Goal: Task Accomplishment & Management: Manage account settings

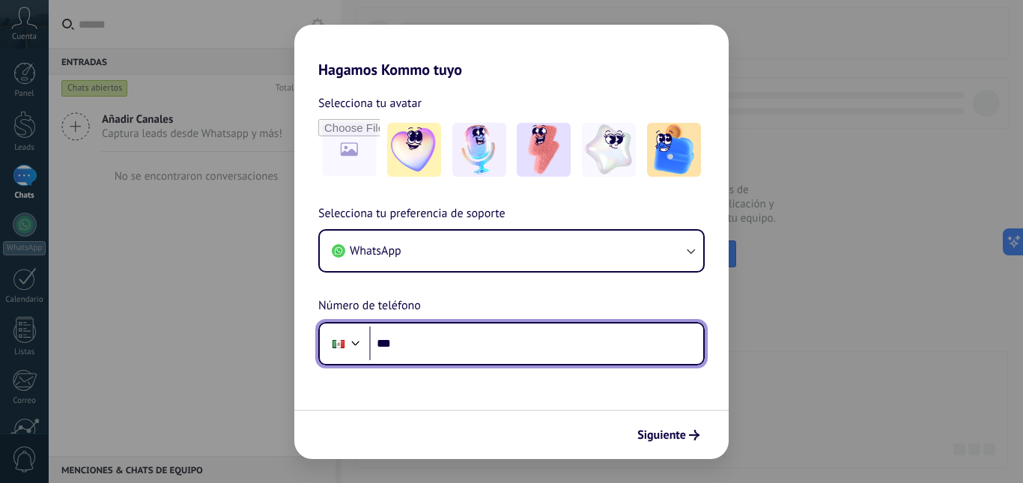
click at [497, 354] on input "***" at bounding box center [536, 344] width 334 height 34
type input "**********"
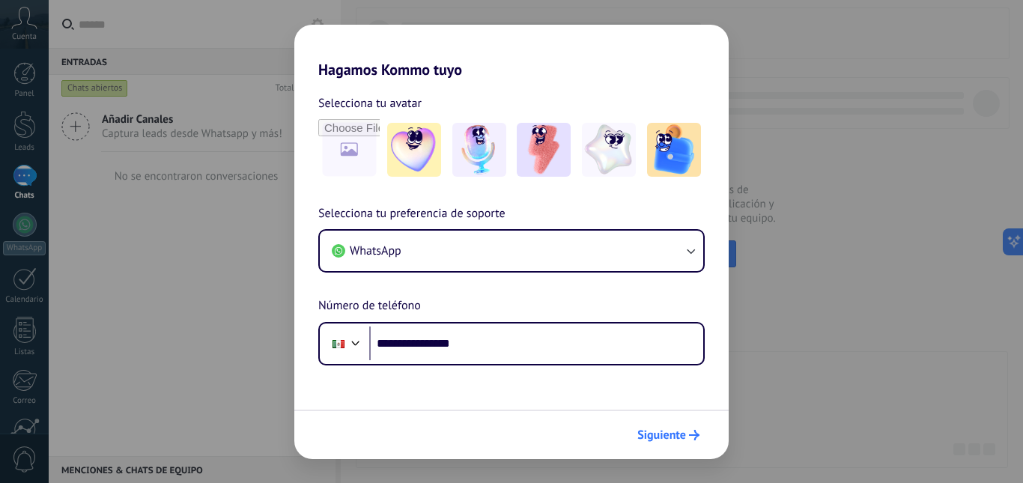
click at [678, 426] on button "Siguiente" at bounding box center [669, 434] width 76 height 25
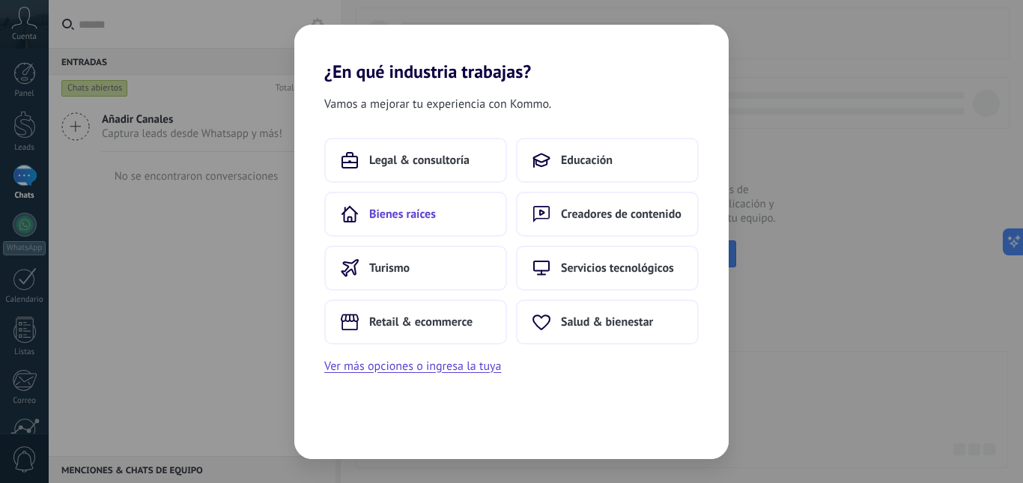
click at [380, 216] on span "Bienes raíces" at bounding box center [402, 214] width 67 height 15
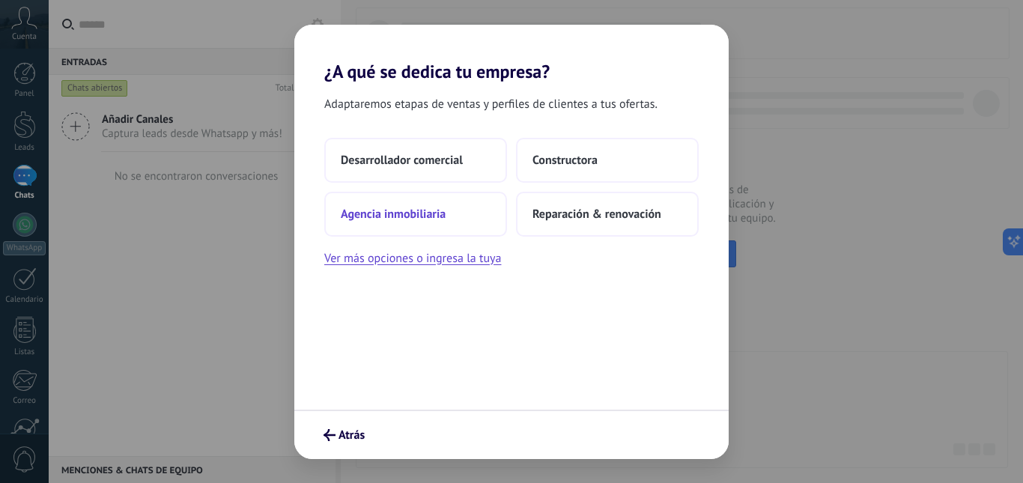
click at [411, 215] on span "Agencia inmobiliaria" at bounding box center [393, 214] width 105 height 15
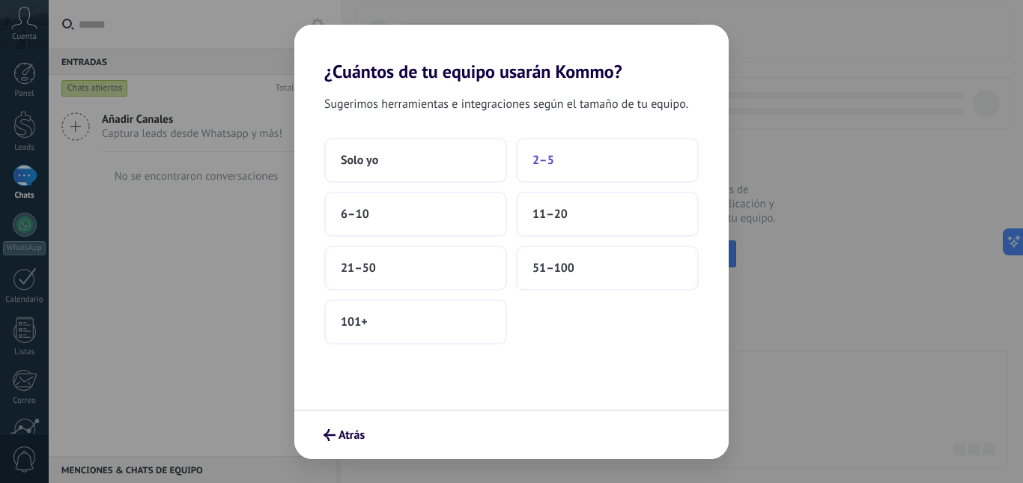
click at [557, 156] on button "2–5" at bounding box center [607, 160] width 183 height 45
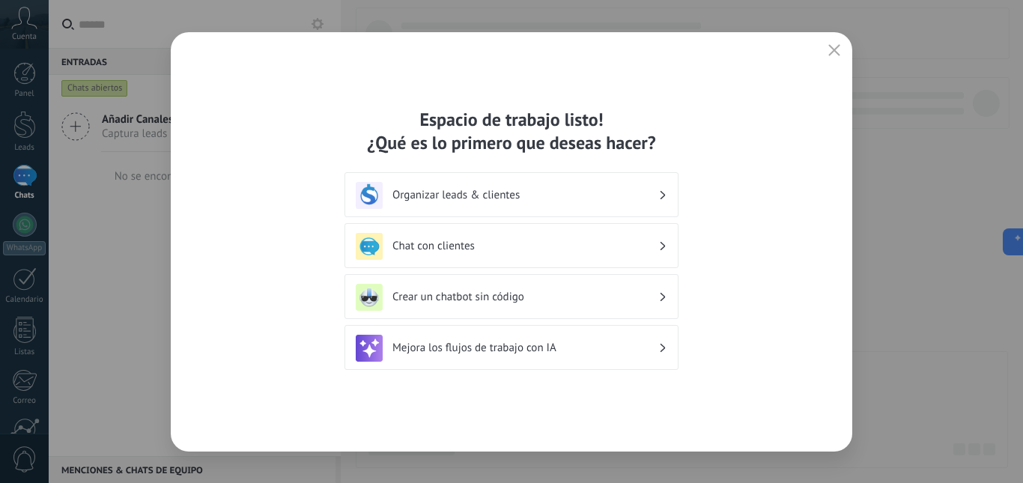
click at [506, 195] on h3 "Organizar leads & clientes" at bounding box center [525, 195] width 266 height 14
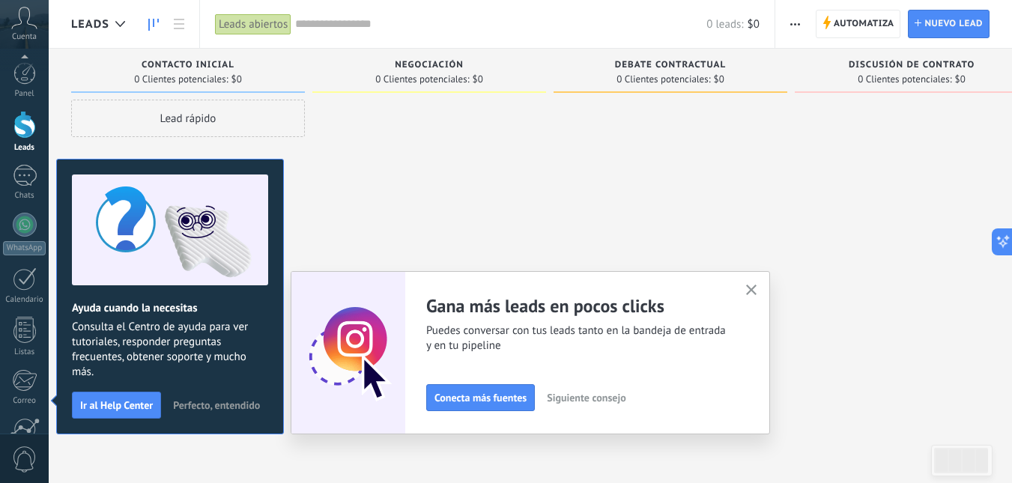
scroll to position [140, 0]
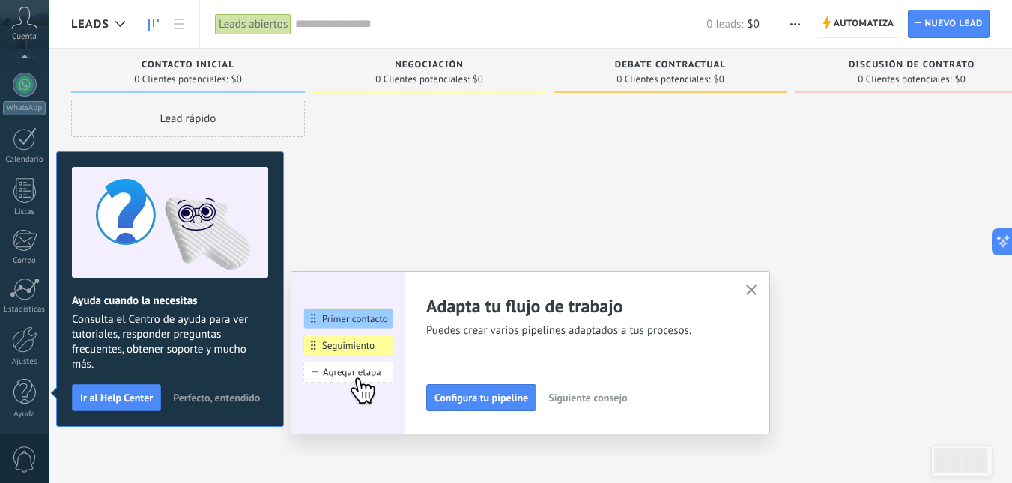
click at [757, 291] on icon "button" at bounding box center [751, 290] width 11 height 11
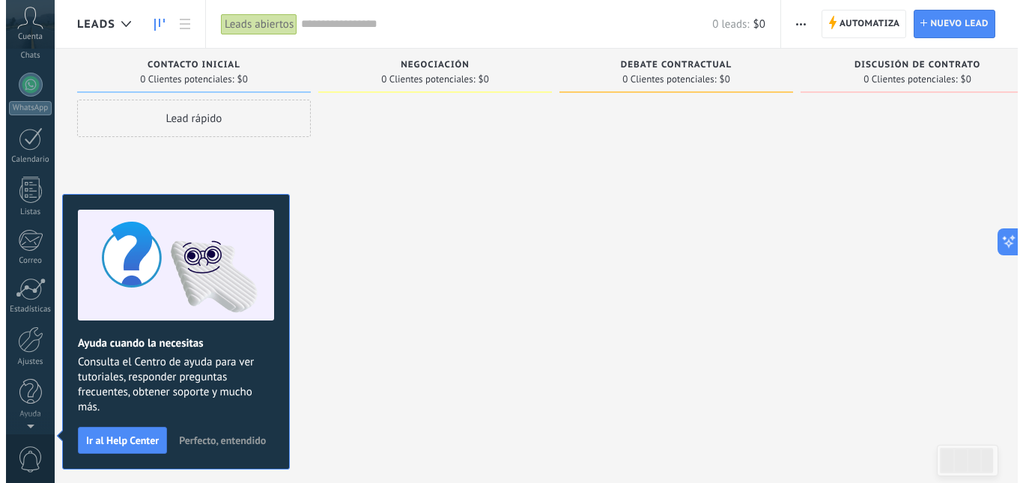
scroll to position [0, 0]
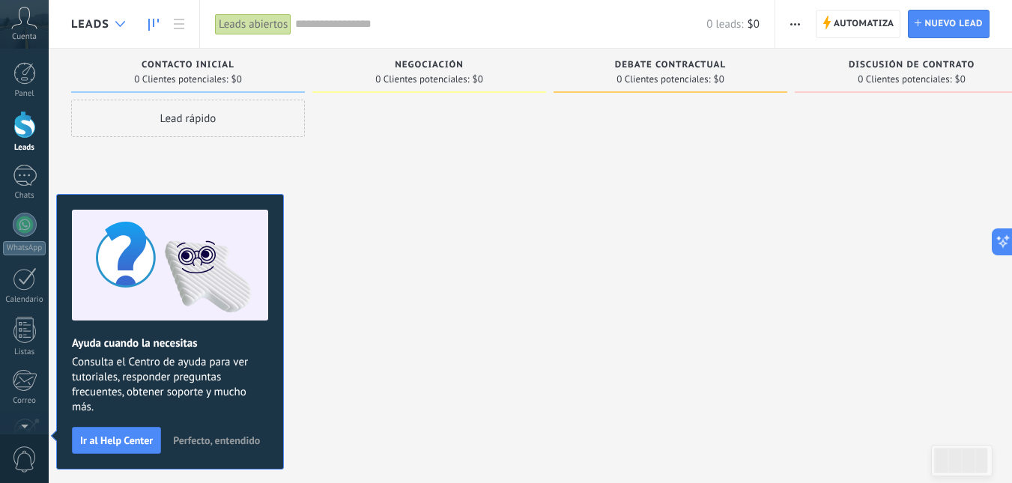
click at [118, 22] on icon at bounding box center [120, 24] width 10 height 6
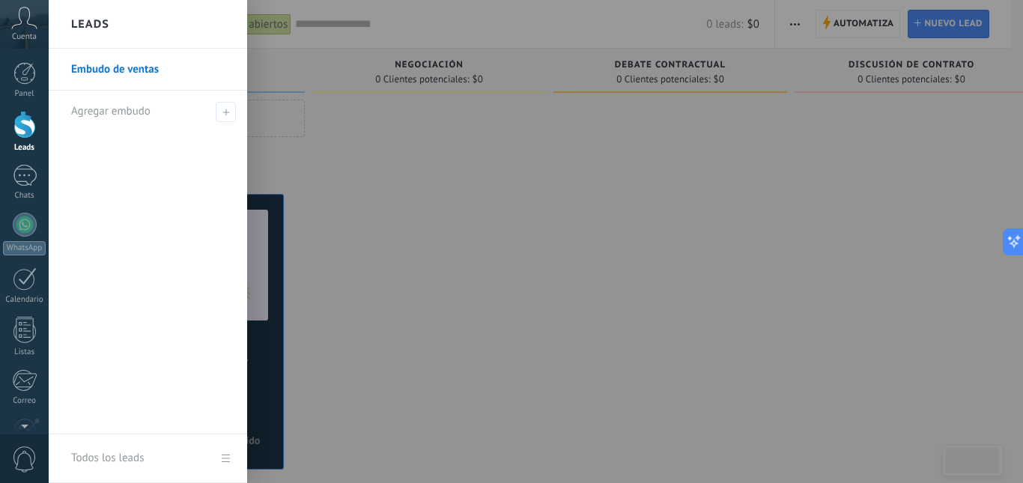
click at [454, 158] on div at bounding box center [560, 241] width 1023 height 483
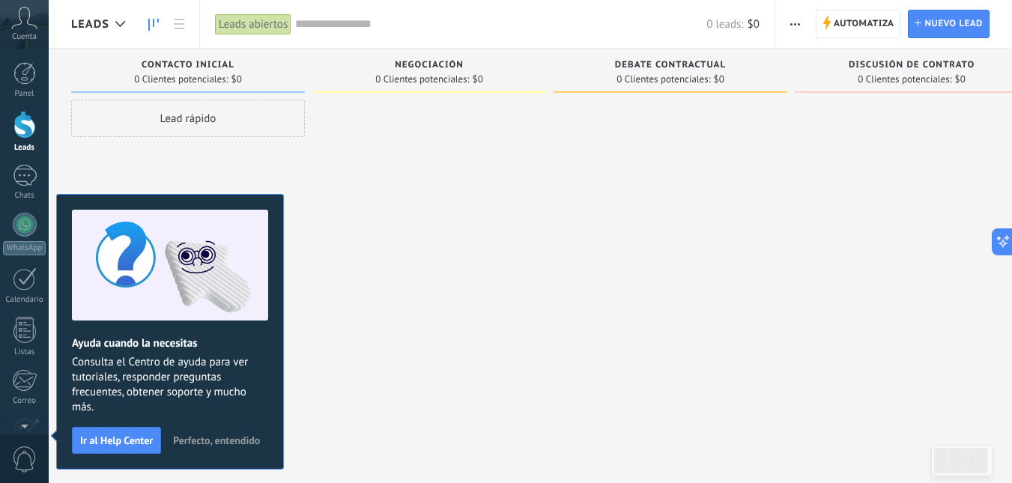
click at [188, 438] on span "Perfecto, entendido" at bounding box center [216, 440] width 87 height 10
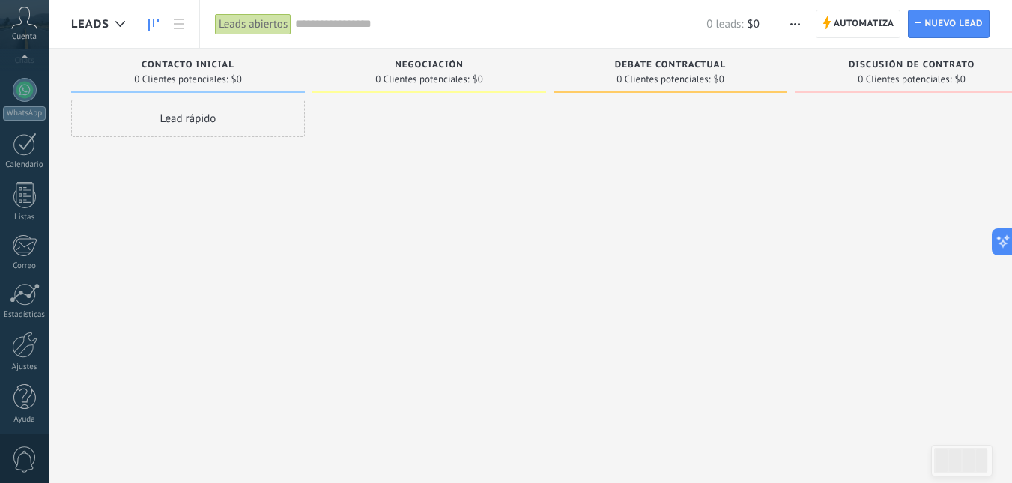
scroll to position [140, 0]
click at [20, 348] on div at bounding box center [24, 340] width 25 height 26
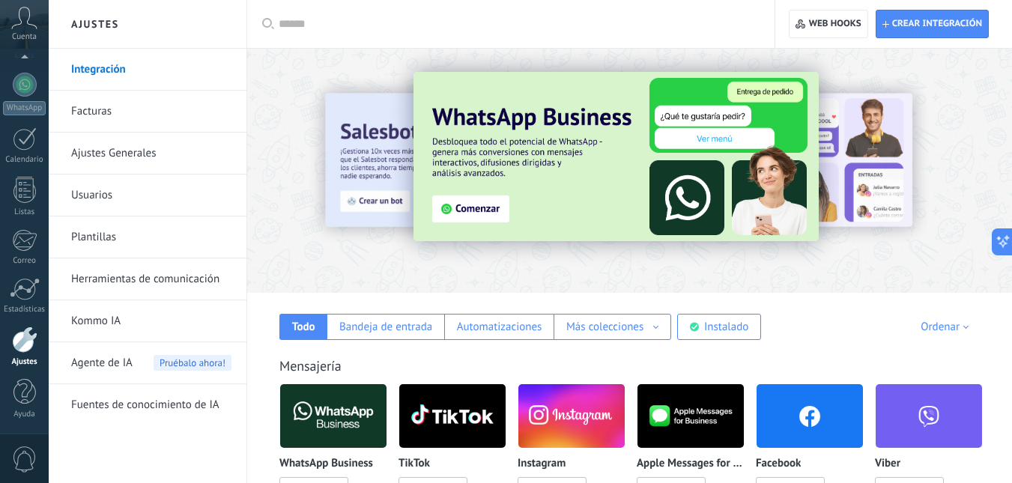
click at [131, 151] on link "Ajustes Generales" at bounding box center [151, 154] width 160 height 42
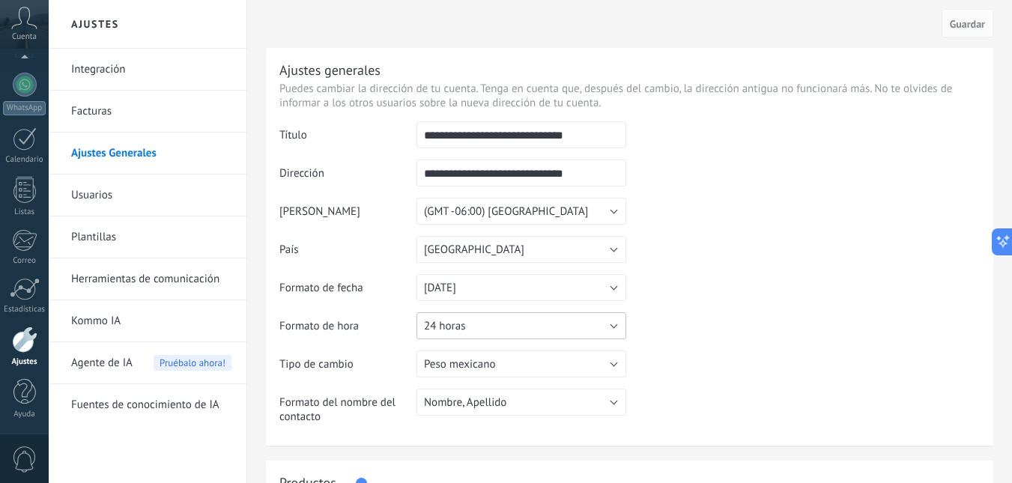
click at [437, 324] on span "24 horas" at bounding box center [444, 326] width 41 height 14
click at [451, 353] on span "12 horas" at bounding box center [513, 352] width 213 height 14
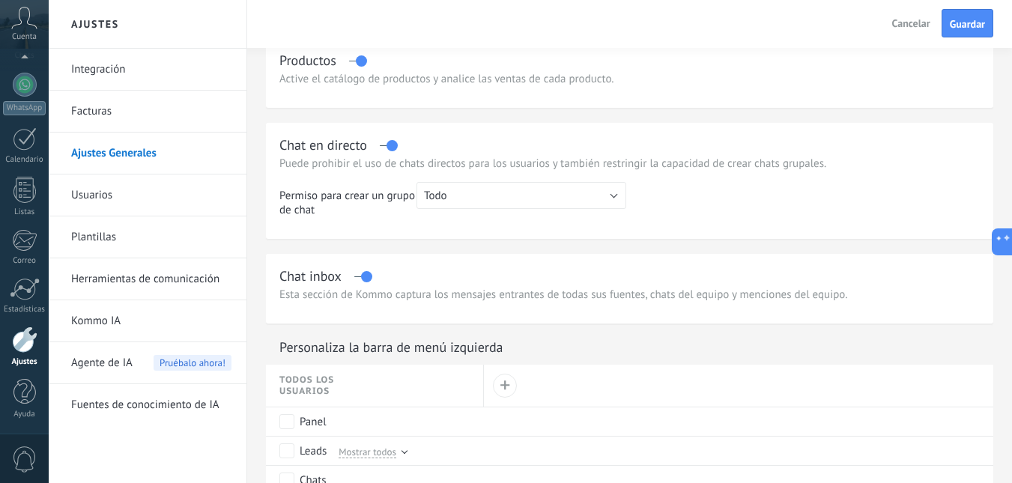
scroll to position [449, 0]
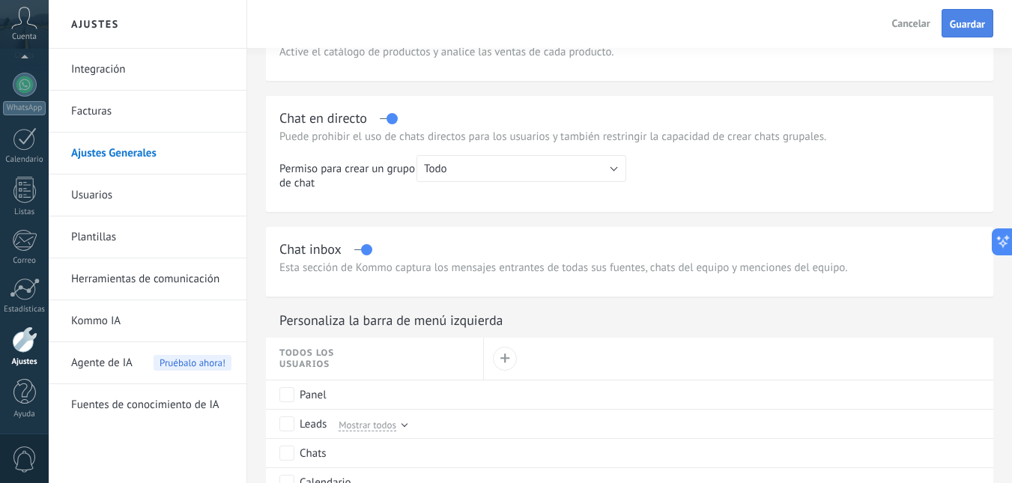
click at [977, 28] on span "Guardar" at bounding box center [967, 24] width 35 height 10
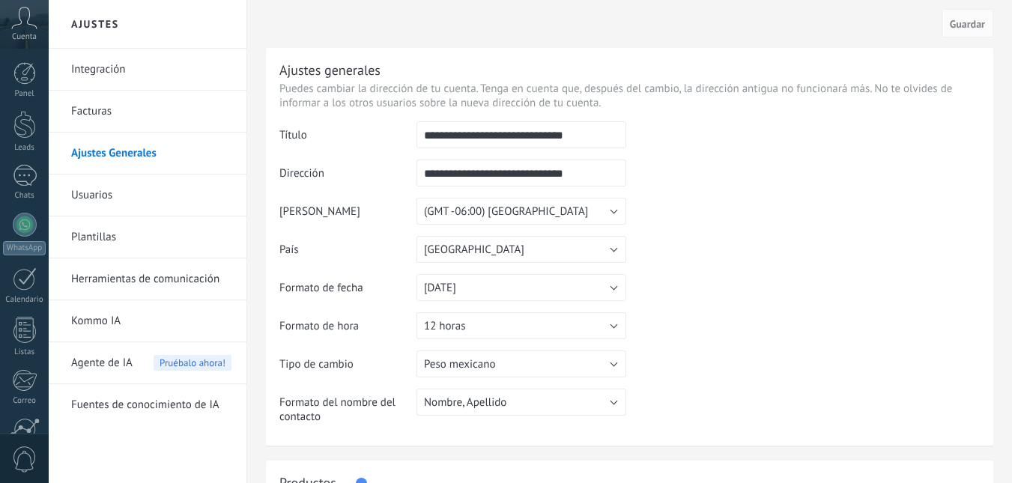
click at [97, 237] on link "Plantillas" at bounding box center [151, 237] width 160 height 42
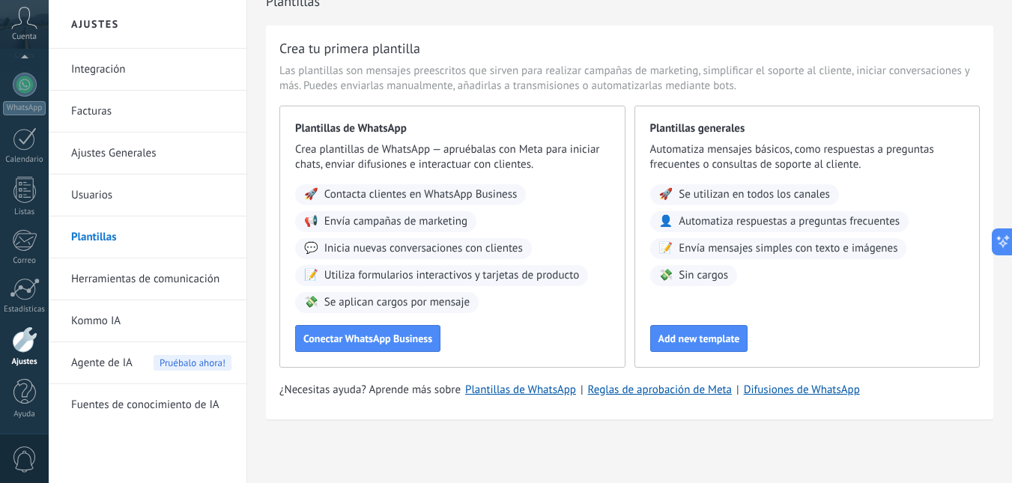
click at [103, 69] on link "Integración" at bounding box center [151, 70] width 160 height 42
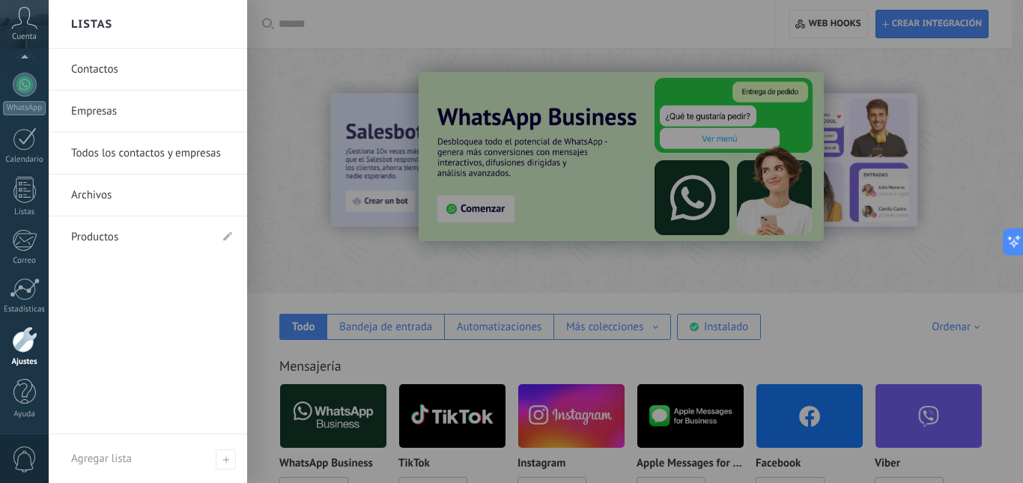
click at [103, 112] on link "Empresas" at bounding box center [151, 112] width 161 height 42
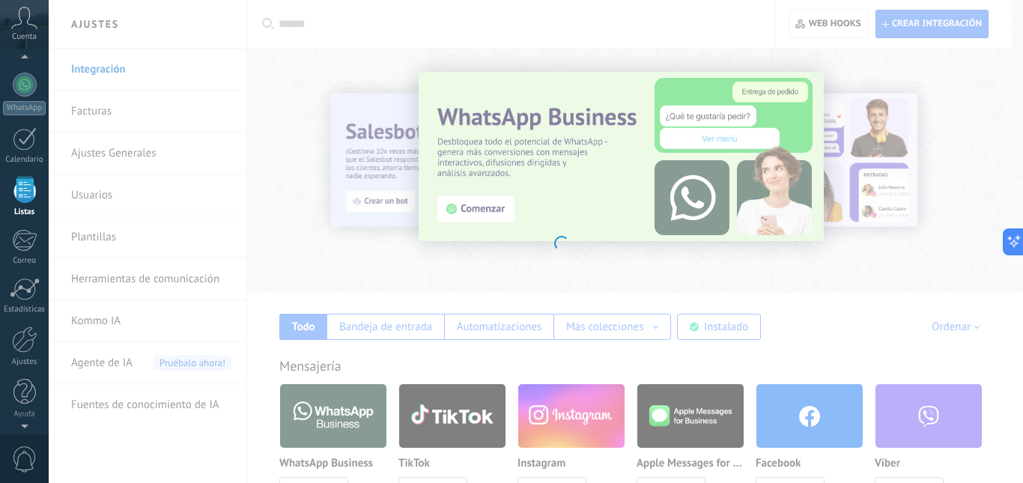
scroll to position [93, 0]
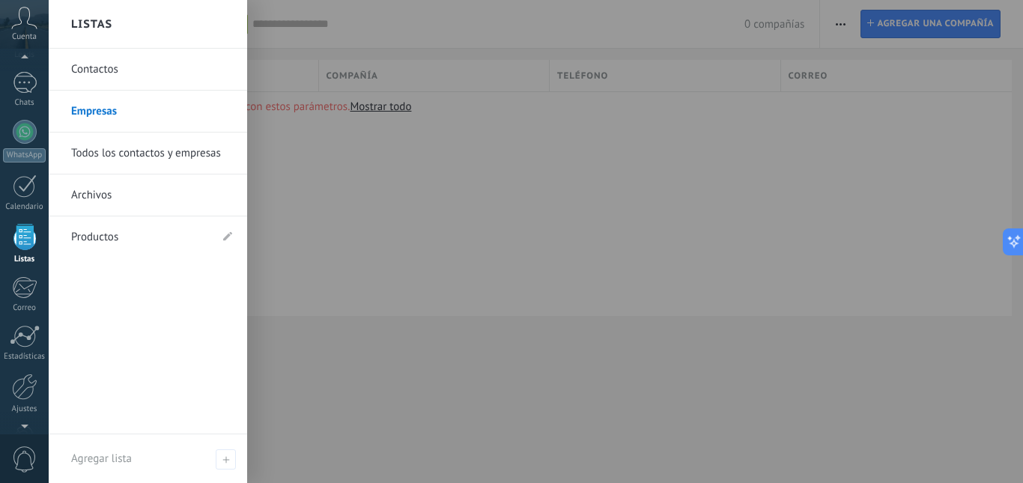
click at [109, 241] on link "Productos" at bounding box center [140, 237] width 139 height 42
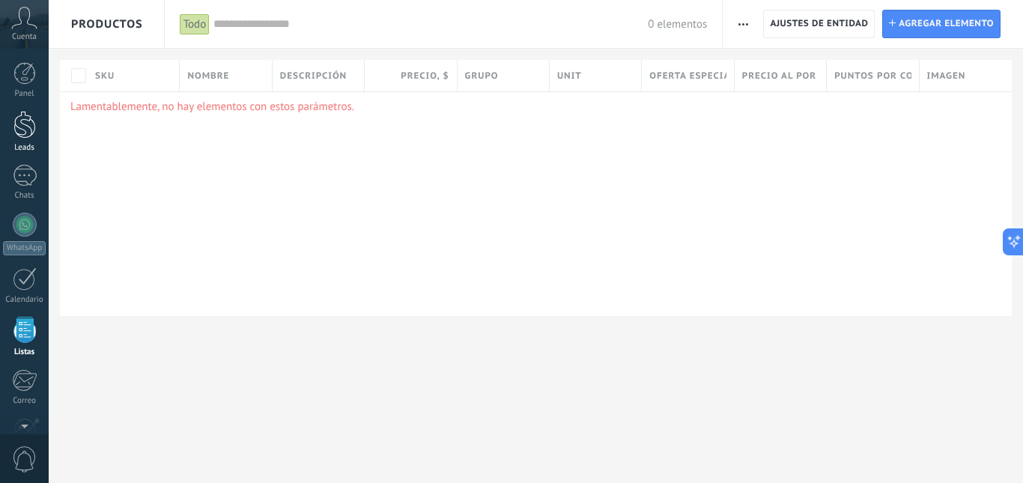
click at [18, 124] on div at bounding box center [24, 125] width 22 height 28
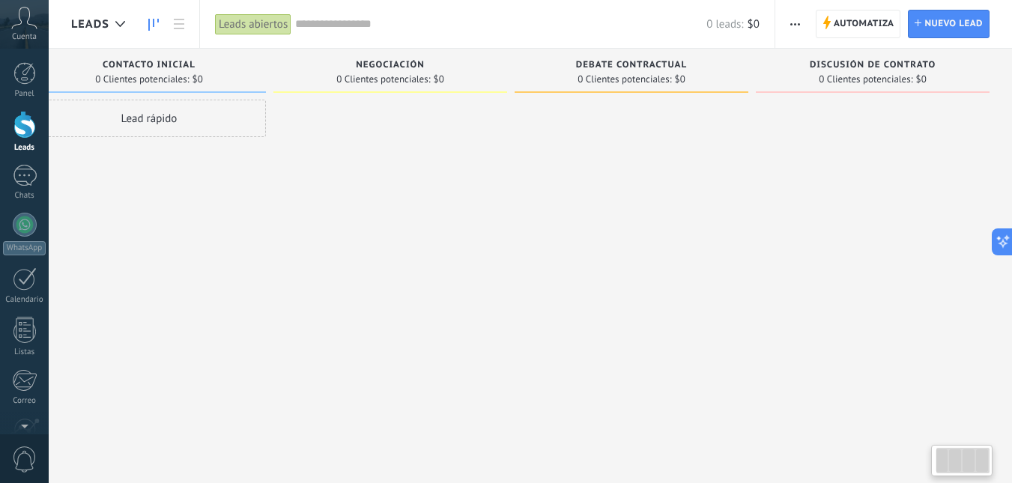
drag, startPoint x: 888, startPoint y: 386, endPoint x: 648, endPoint y: 375, distance: 240.7
click at [650, 375] on div "Lamentablemente, no hay leads con estos parámetros. Mostrar todo Leads Entrante…" at bounding box center [522, 260] width 980 height 423
drag, startPoint x: 823, startPoint y: 314, endPoint x: 488, endPoint y: 315, distance: 334.8
click at [499, 315] on div "Lamentablemente, no hay leads con estos parámetros. Mostrar todo Leads Entrante…" at bounding box center [522, 218] width 980 height 339
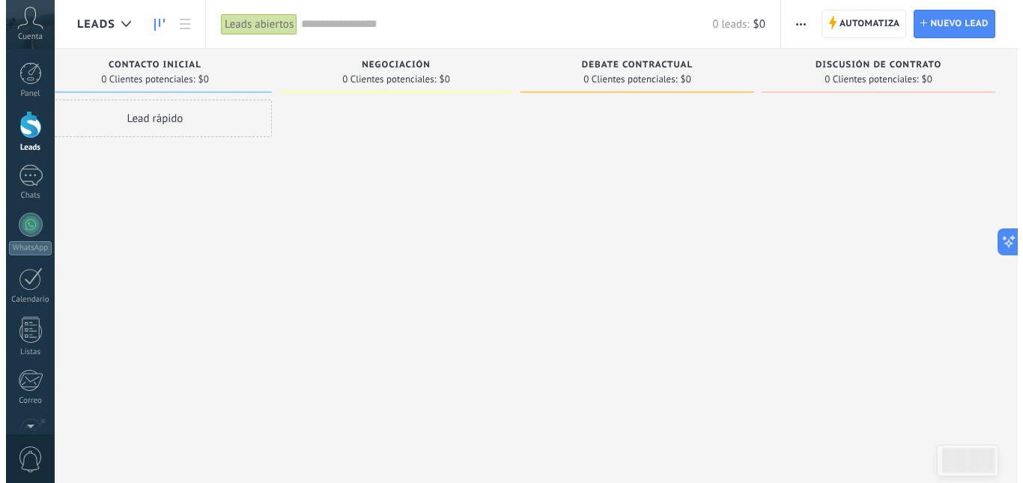
scroll to position [0, 0]
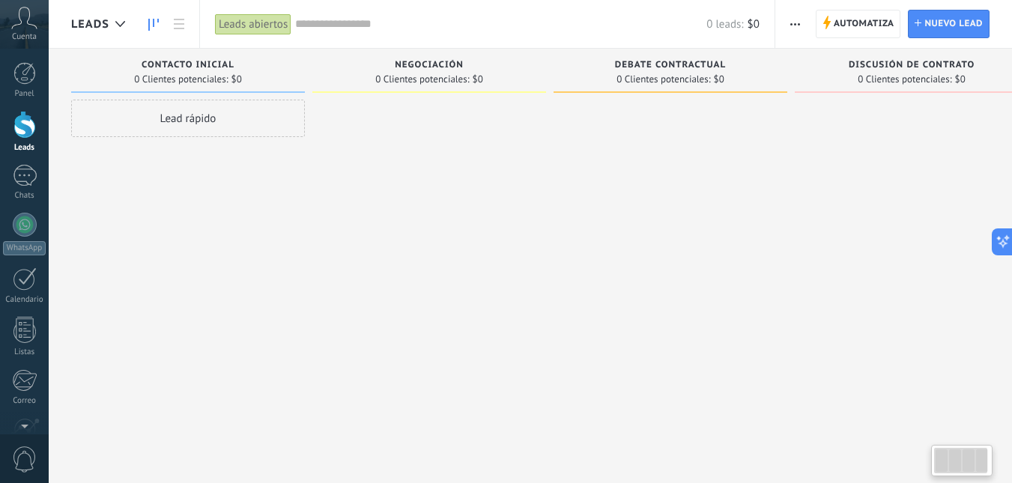
drag, startPoint x: 455, startPoint y: 239, endPoint x: 590, endPoint y: 237, distance: 135.6
click at [583, 238] on div "Lamentablemente, no hay leads con estos parámetros. Mostrar todo Leads Entrante…" at bounding box center [561, 218] width 980 height 339
click at [175, 21] on icon at bounding box center [179, 24] width 10 height 10
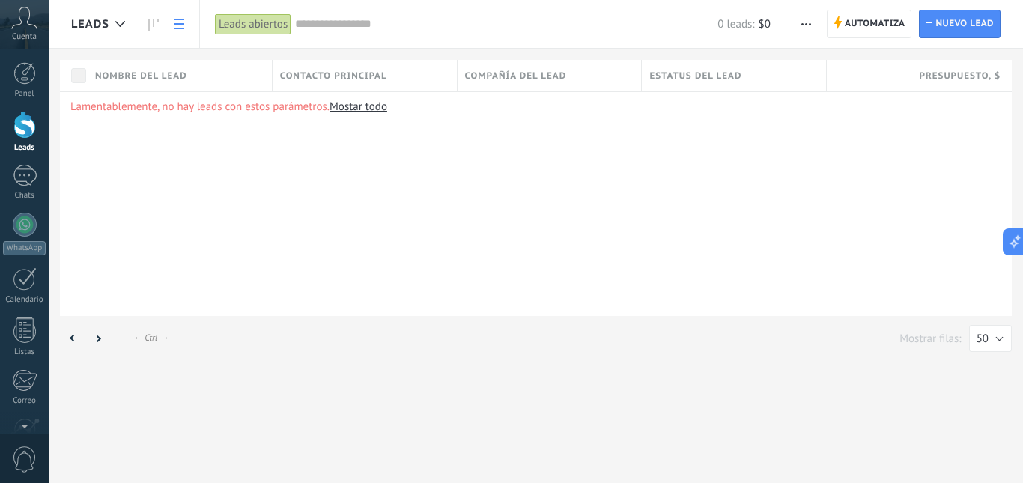
click at [382, 107] on link "Mostar todo" at bounding box center [359, 107] width 58 height 14
click at [807, 27] on span "button" at bounding box center [806, 24] width 10 height 28
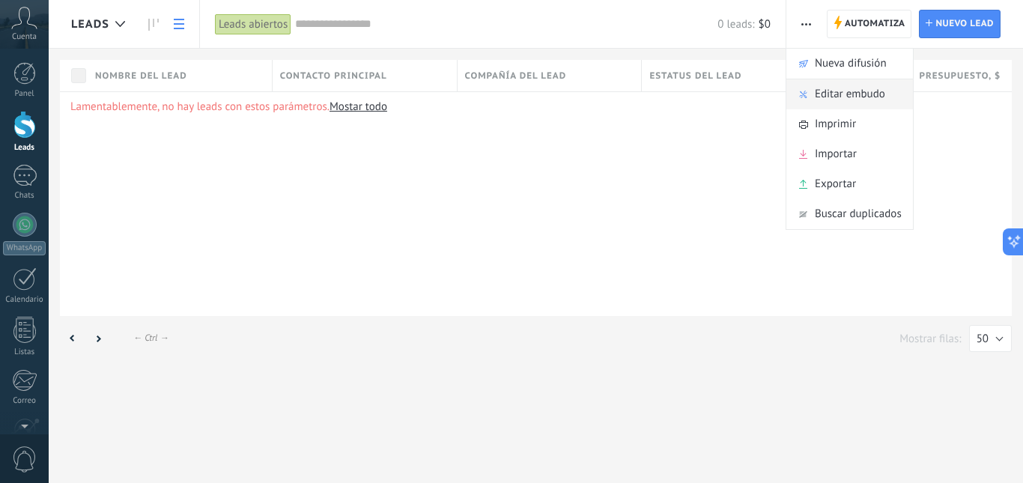
click at [849, 93] on span "Editar embudo" at bounding box center [850, 94] width 70 height 30
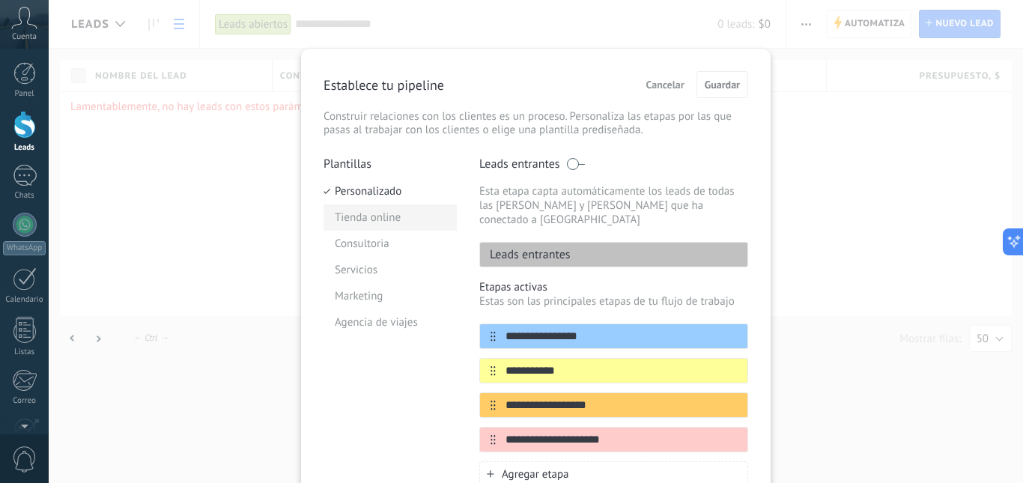
click at [384, 219] on li "Tienda online" at bounding box center [390, 217] width 133 height 26
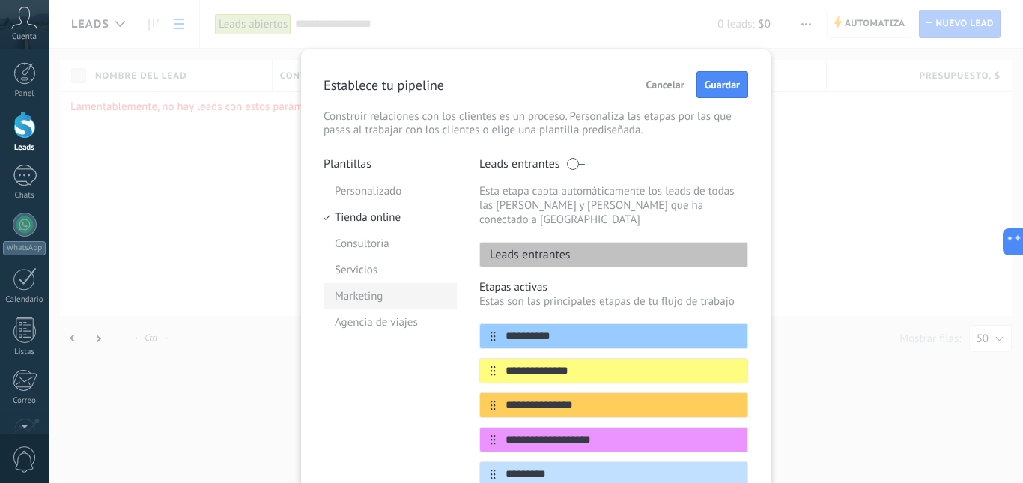
click at [372, 294] on li "Marketing" at bounding box center [390, 296] width 133 height 26
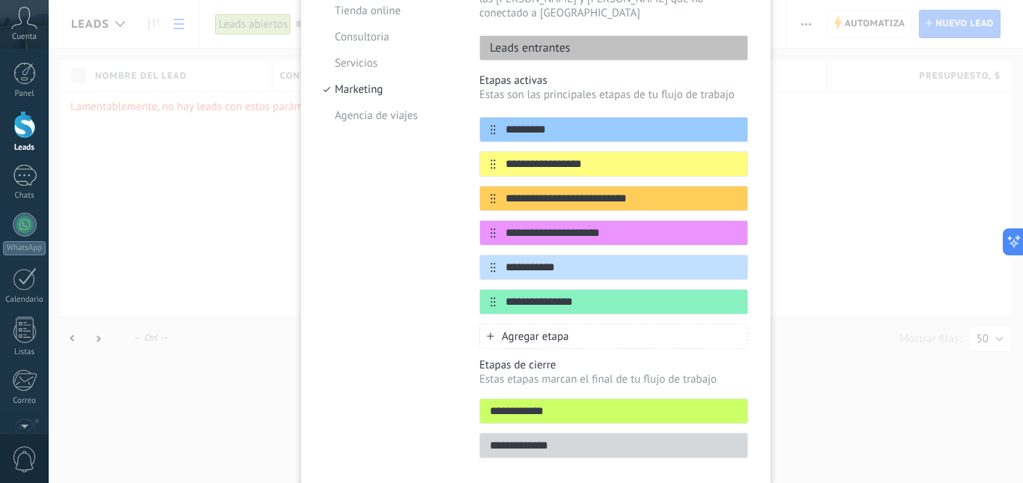
scroll to position [173, 0]
